Goal: Book appointment/travel/reservation

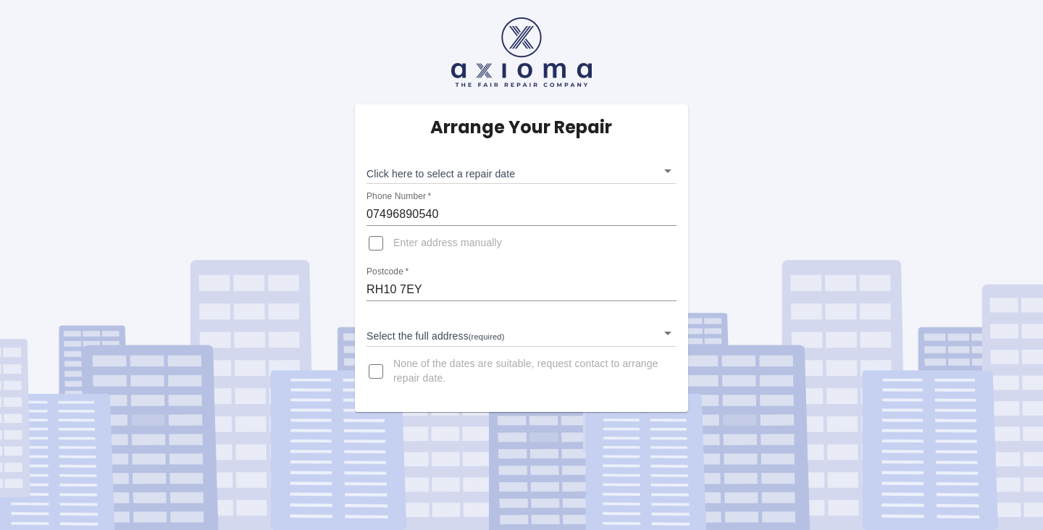
click at [530, 177] on body "Arrange Your Repair Click here to select a repair date ​ Phone Number   * 07496…" at bounding box center [521, 265] width 1043 height 530
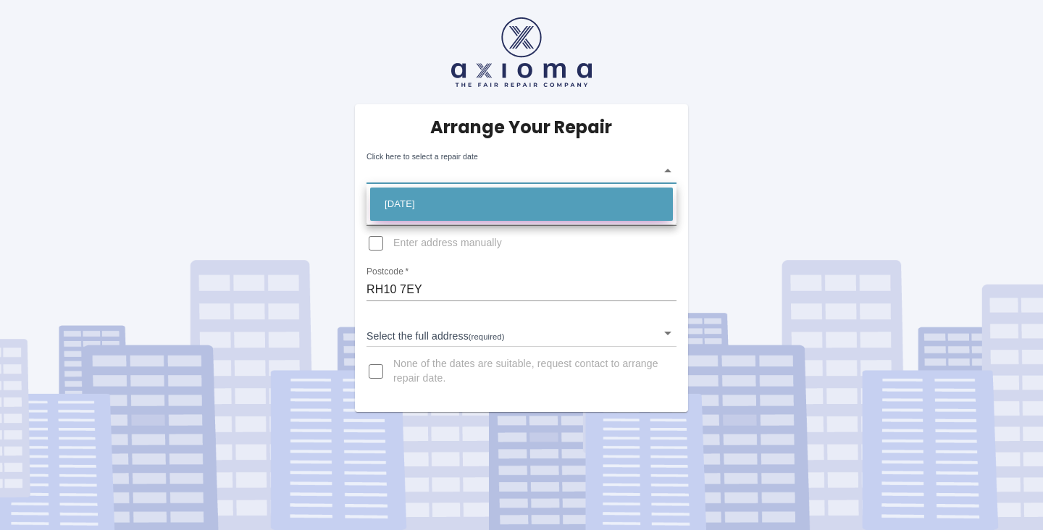
click at [519, 197] on li "[DATE]" at bounding box center [521, 204] width 303 height 33
type input "[DATE]T00:00:00.000Z"
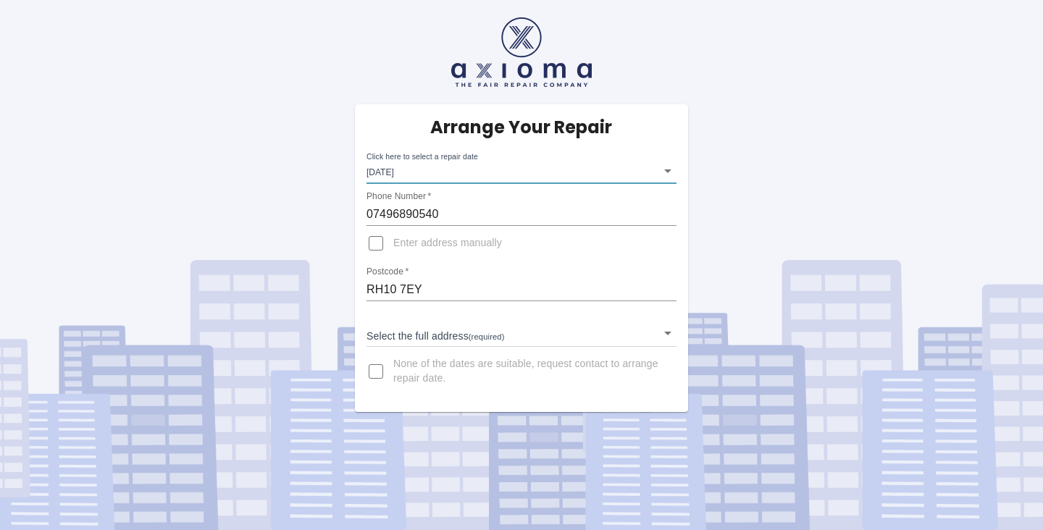
click at [434, 344] on body "Arrange Your Repair Click here to select a repair date [DATE] [DATE]T00:00:00.0…" at bounding box center [521, 265] width 1043 height 530
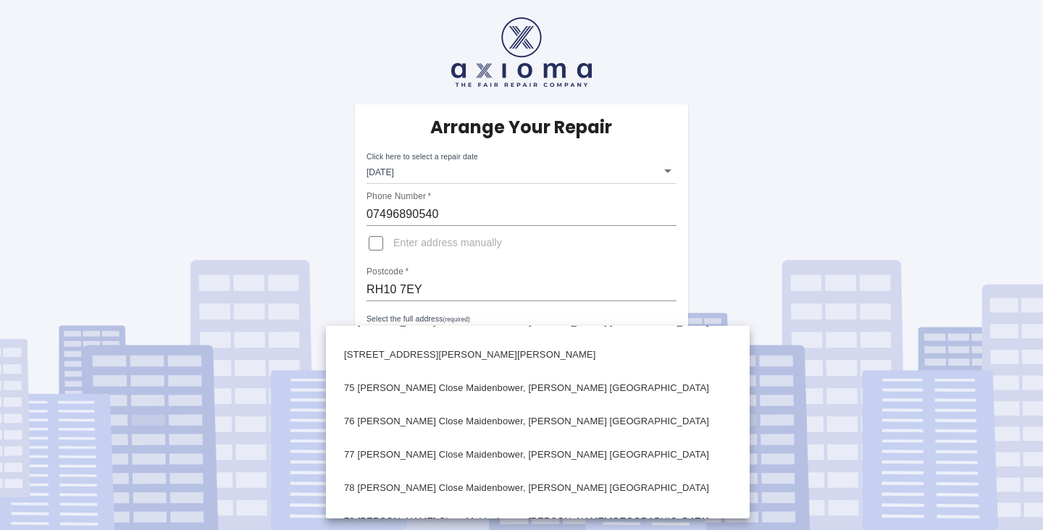
scroll to position [924, 0]
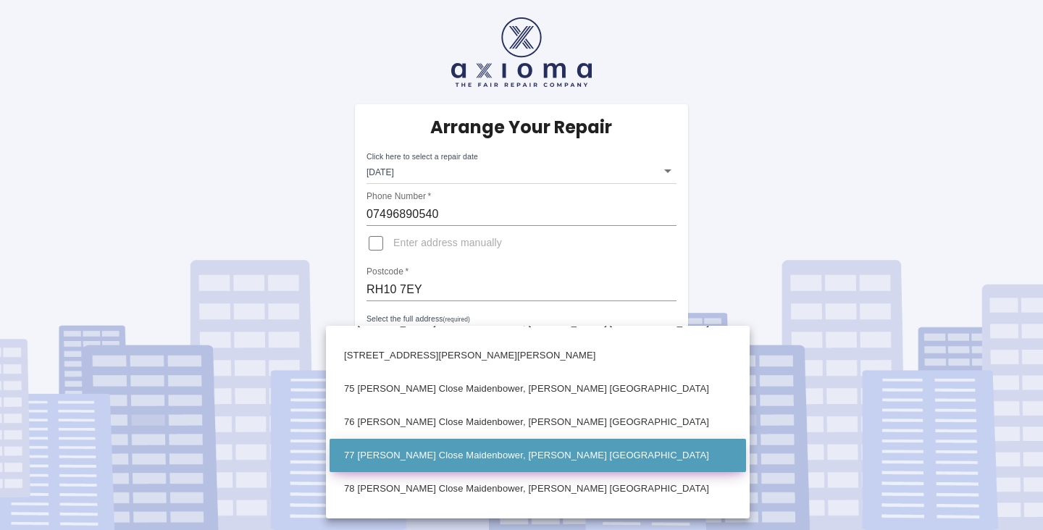
click at [412, 463] on li "77 [PERSON_NAME] Close Maidenbower, [PERSON_NAME] [GEOGRAPHIC_DATA]" at bounding box center [538, 455] width 417 height 33
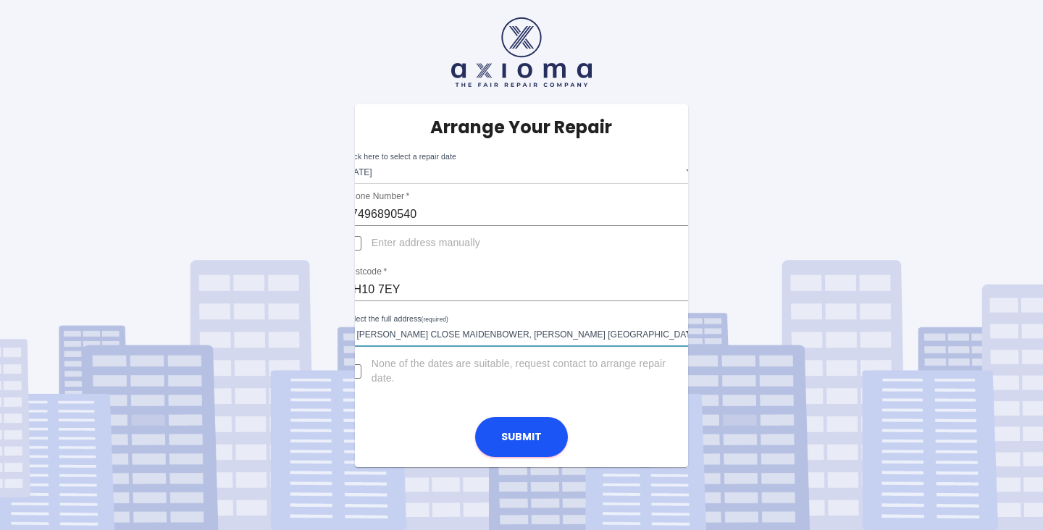
type input "77 [PERSON_NAME] Close Maidenbower, [PERSON_NAME] [GEOGRAPHIC_DATA]"
drag, startPoint x: 448, startPoint y: 215, endPoint x: 382, endPoint y: 214, distance: 66.7
click at [382, 214] on input "07496890540" at bounding box center [522, 214] width 354 height 23
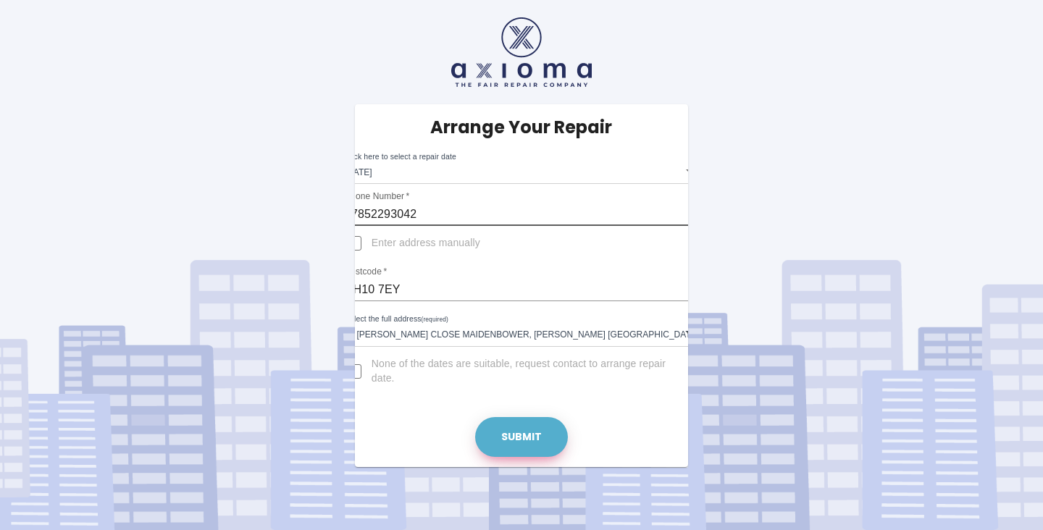
type input "07852293042"
click at [507, 442] on button "Submit" at bounding box center [521, 437] width 93 height 40
